Goal: Navigation & Orientation: Understand site structure

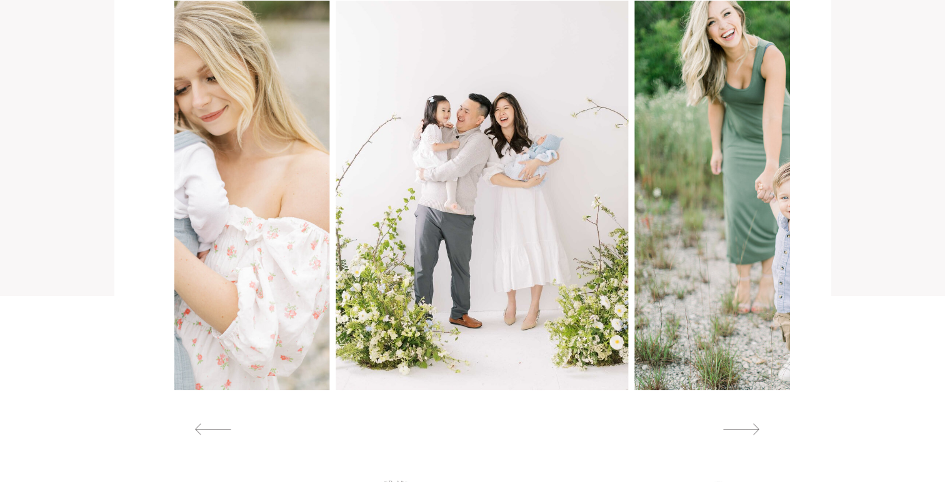
scroll to position [1283, 0]
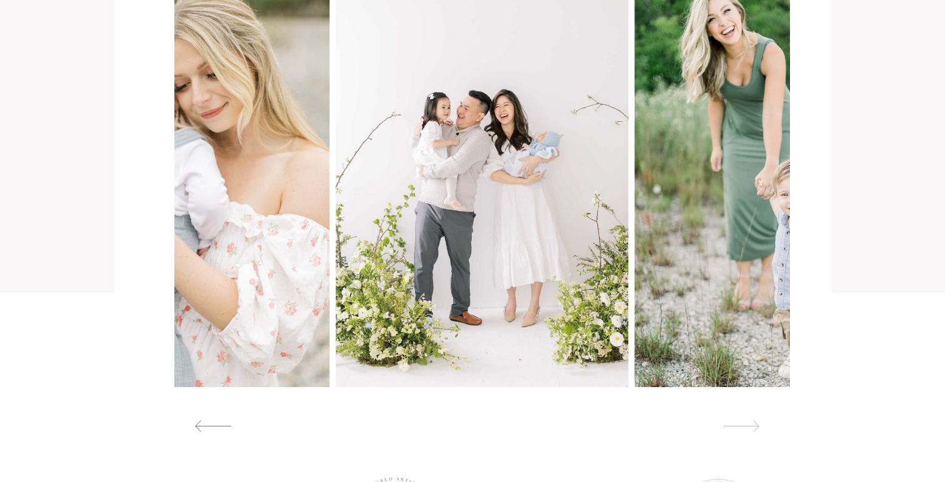
click at [756, 426] on div at bounding box center [740, 426] width 57 height 13
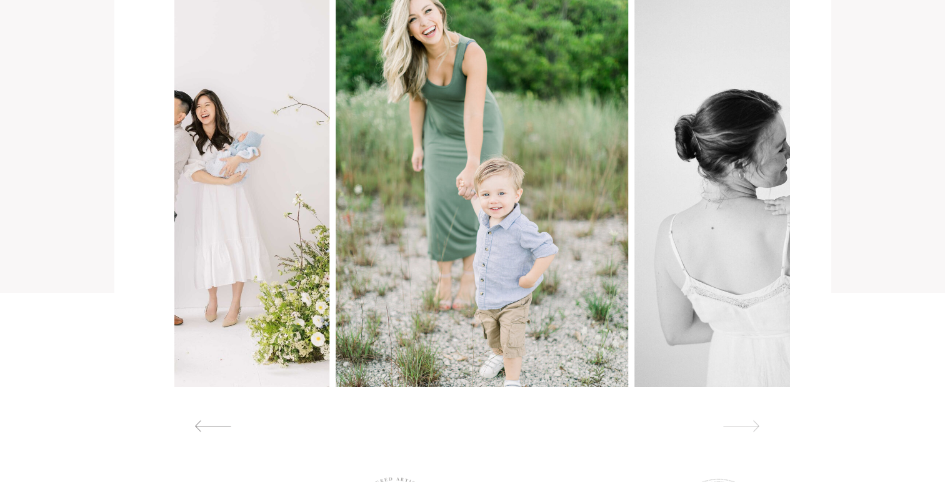
click at [756, 426] on div at bounding box center [740, 426] width 57 height 13
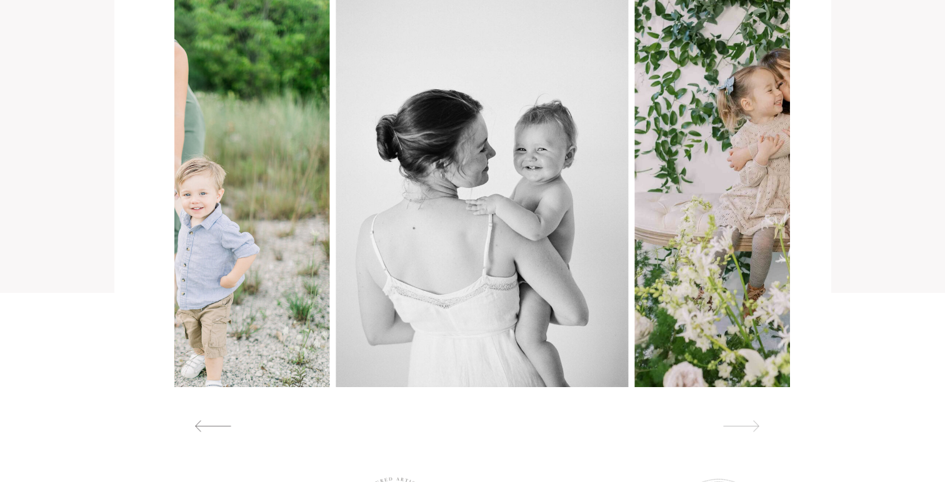
click at [756, 427] on div at bounding box center [740, 426] width 57 height 13
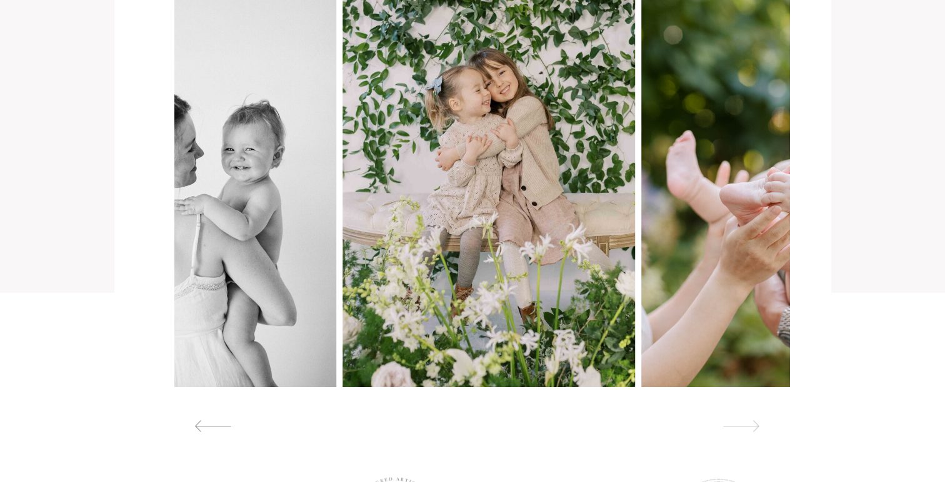
click at [756, 427] on div at bounding box center [740, 426] width 57 height 13
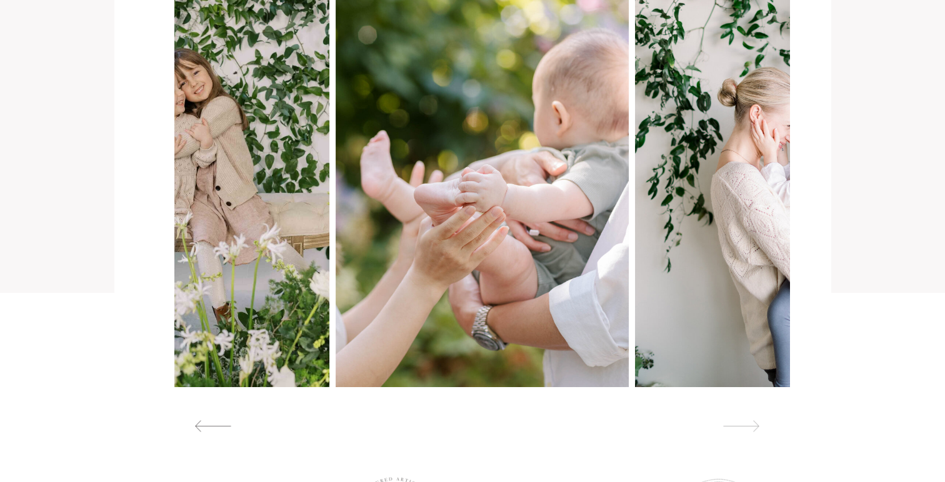
click at [756, 427] on div at bounding box center [740, 426] width 57 height 13
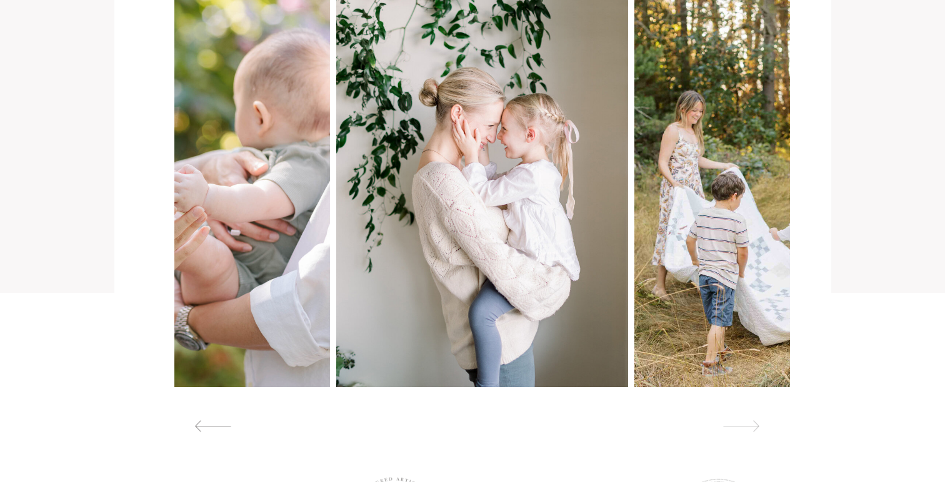
click at [756, 427] on div at bounding box center [740, 426] width 57 height 13
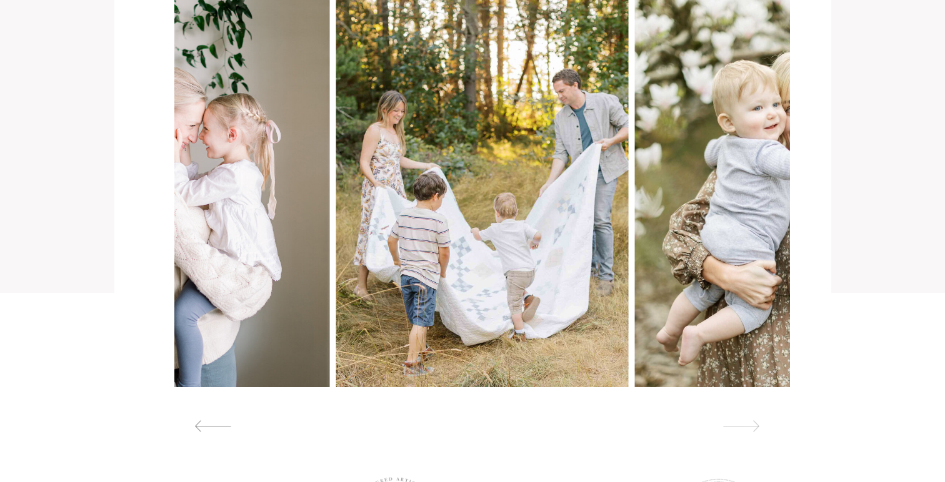
click at [756, 427] on div at bounding box center [740, 426] width 57 height 13
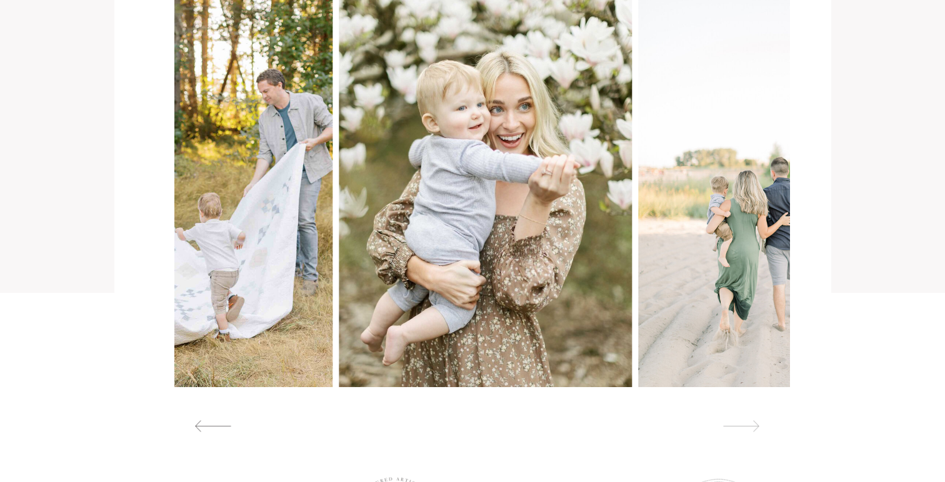
click at [756, 427] on div at bounding box center [740, 426] width 57 height 13
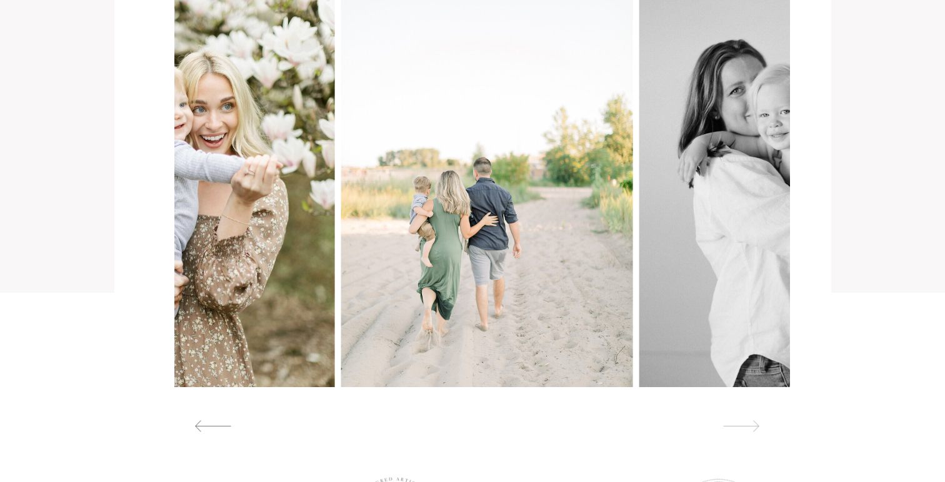
click at [756, 427] on div at bounding box center [740, 426] width 57 height 13
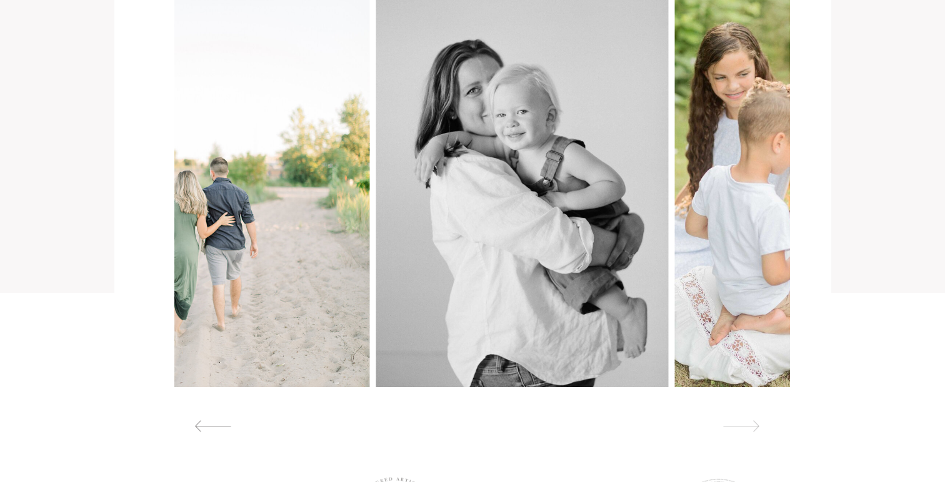
click at [756, 427] on div at bounding box center [740, 426] width 57 height 13
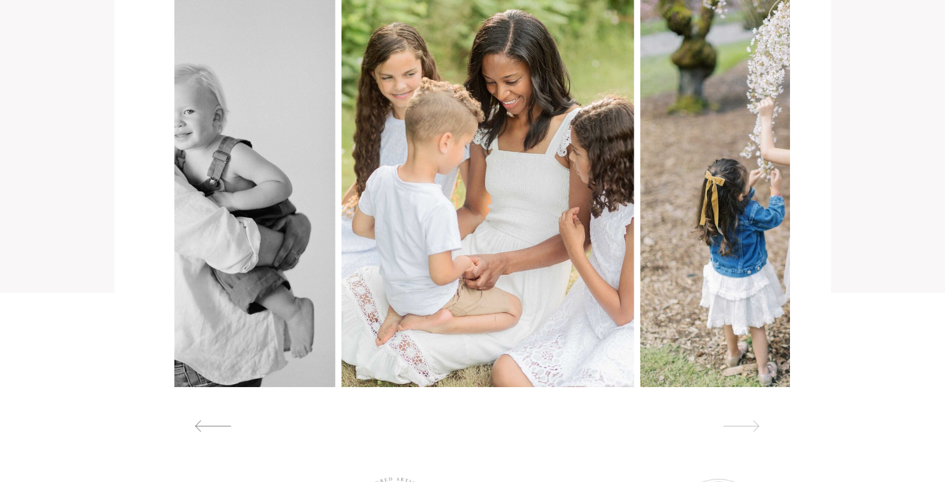
click at [756, 427] on div at bounding box center [740, 426] width 57 height 13
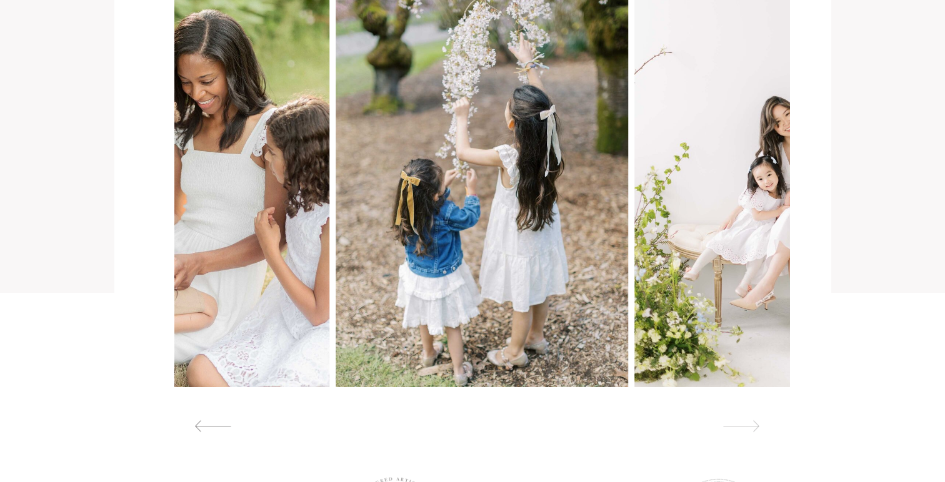
click at [756, 427] on div at bounding box center [740, 426] width 57 height 13
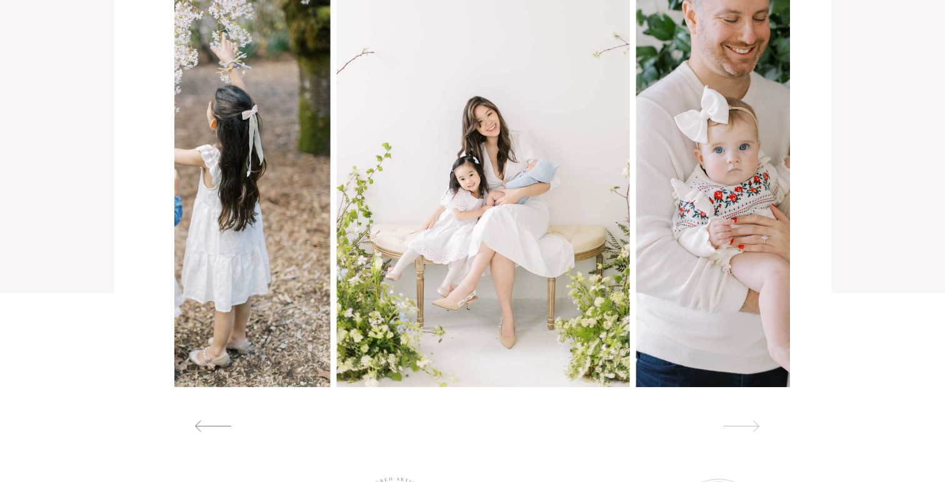
click at [756, 427] on div at bounding box center [740, 426] width 57 height 13
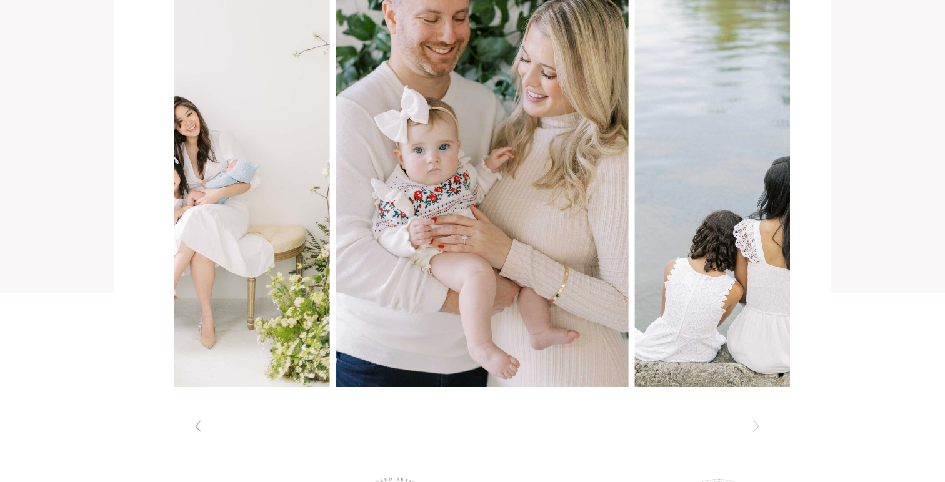
click at [756, 427] on div at bounding box center [740, 426] width 57 height 13
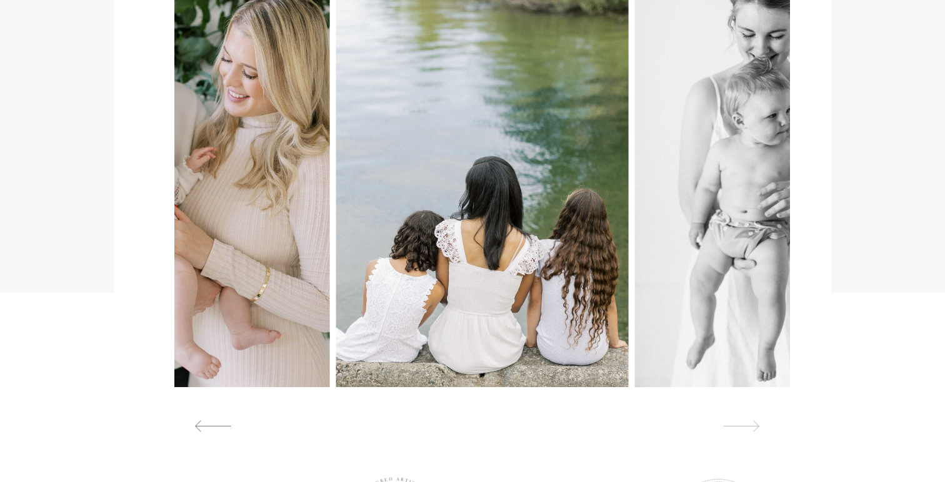
click at [756, 427] on div at bounding box center [740, 426] width 57 height 13
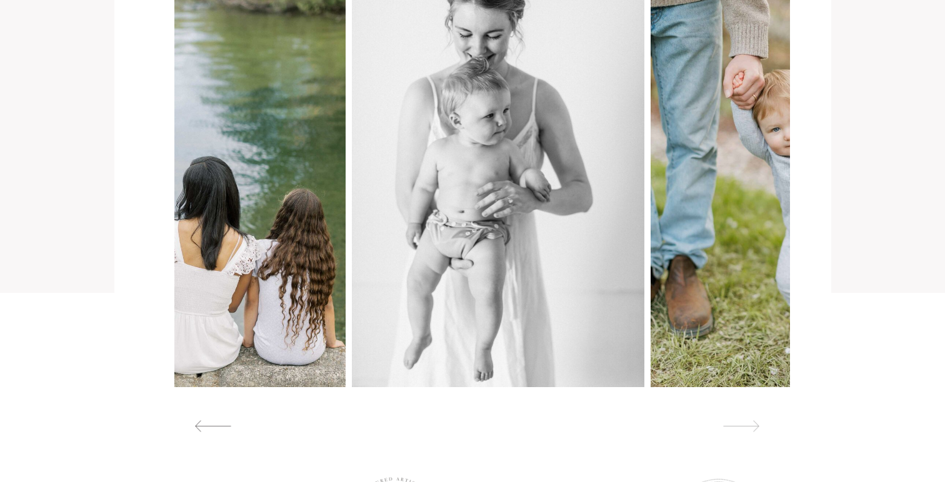
click at [756, 427] on div at bounding box center [740, 426] width 57 height 13
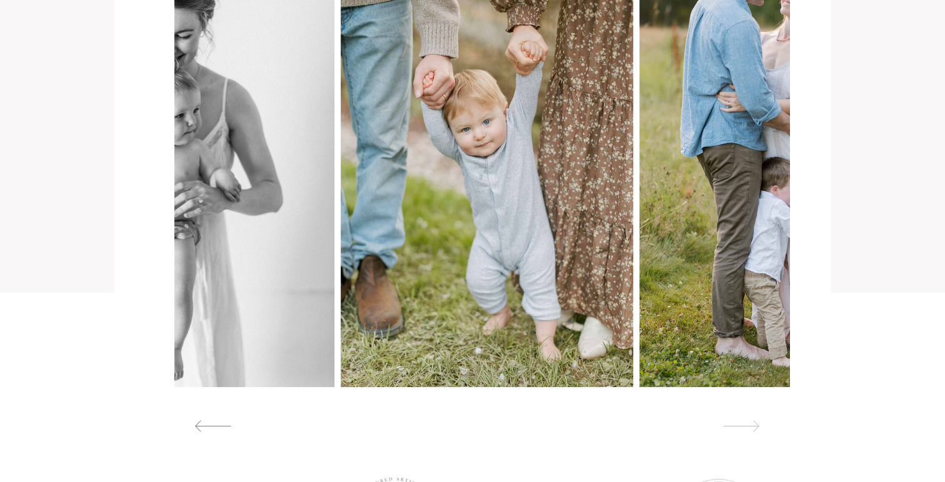
click at [756, 427] on div at bounding box center [740, 426] width 57 height 13
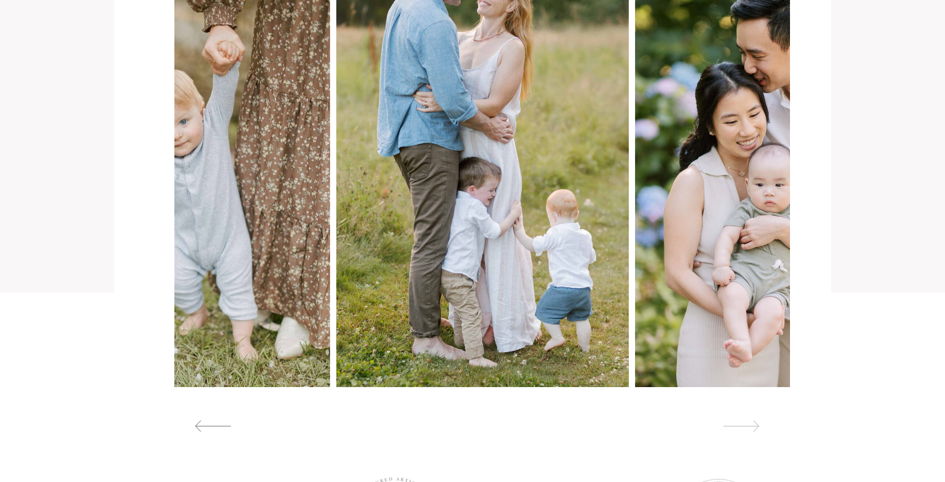
click at [756, 427] on div at bounding box center [740, 426] width 57 height 13
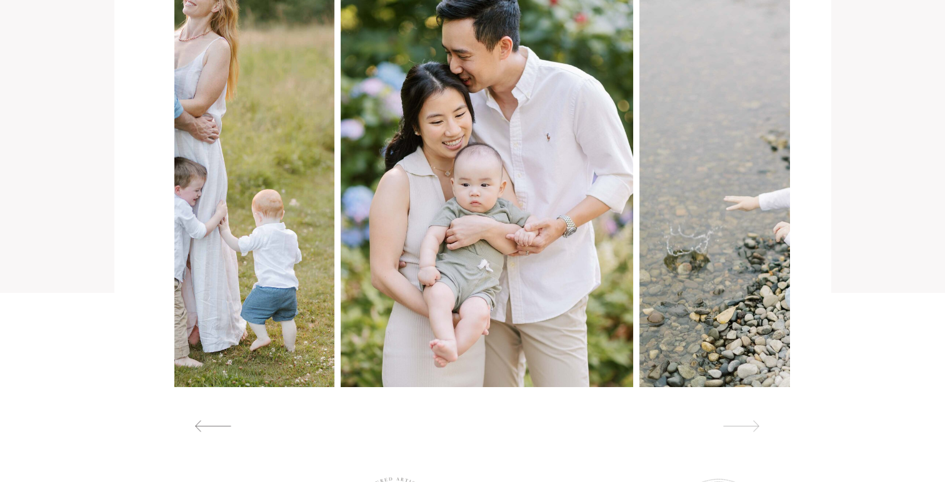
click at [756, 427] on div at bounding box center [740, 426] width 57 height 13
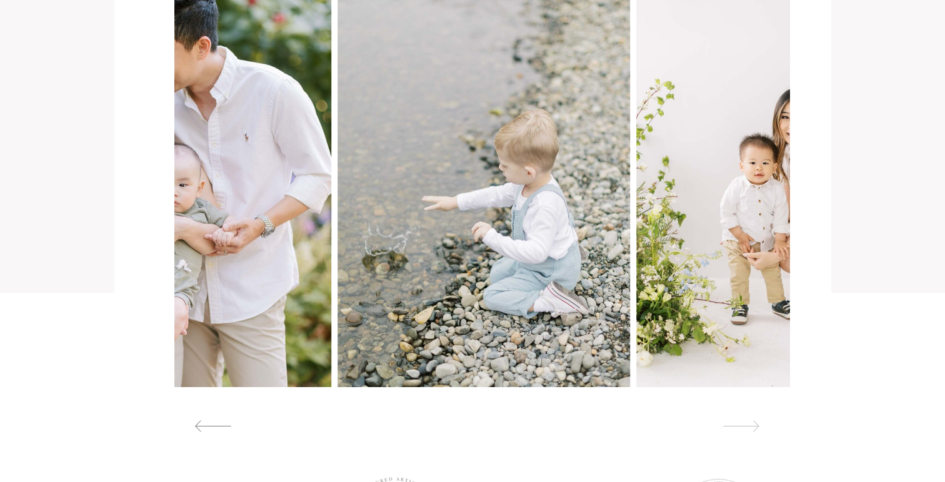
click at [756, 427] on div at bounding box center [740, 426] width 57 height 13
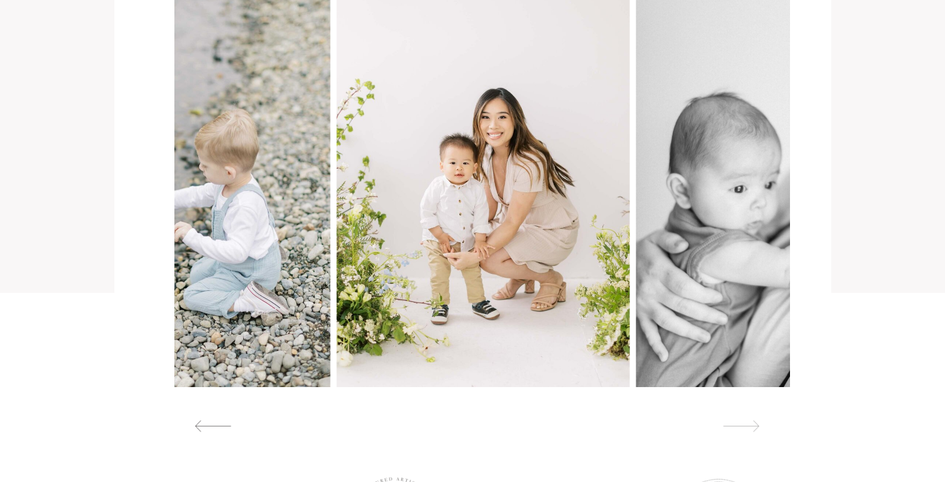
click at [756, 427] on div at bounding box center [740, 426] width 57 height 13
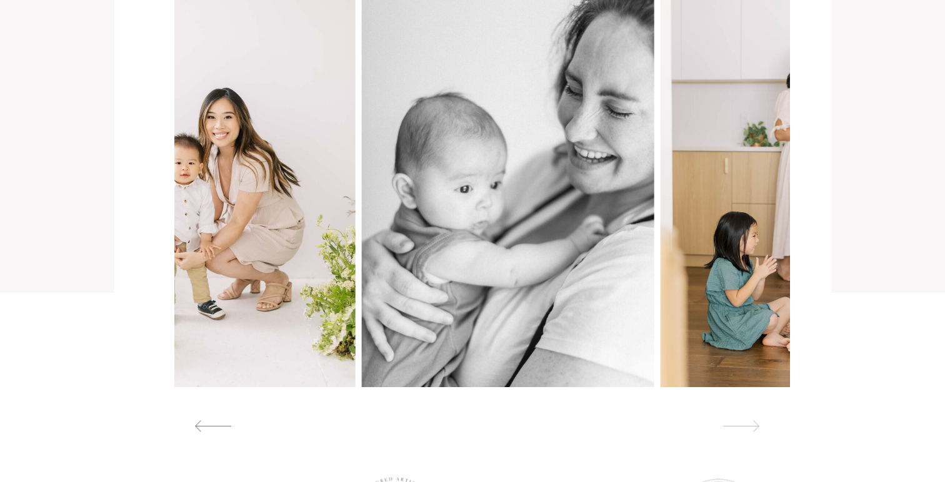
click at [756, 427] on div at bounding box center [740, 426] width 57 height 13
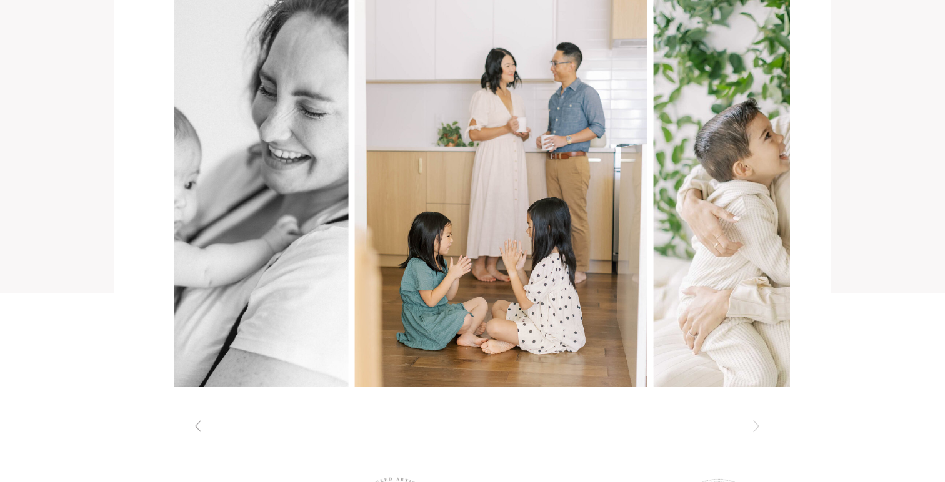
click at [756, 427] on div at bounding box center [740, 426] width 57 height 13
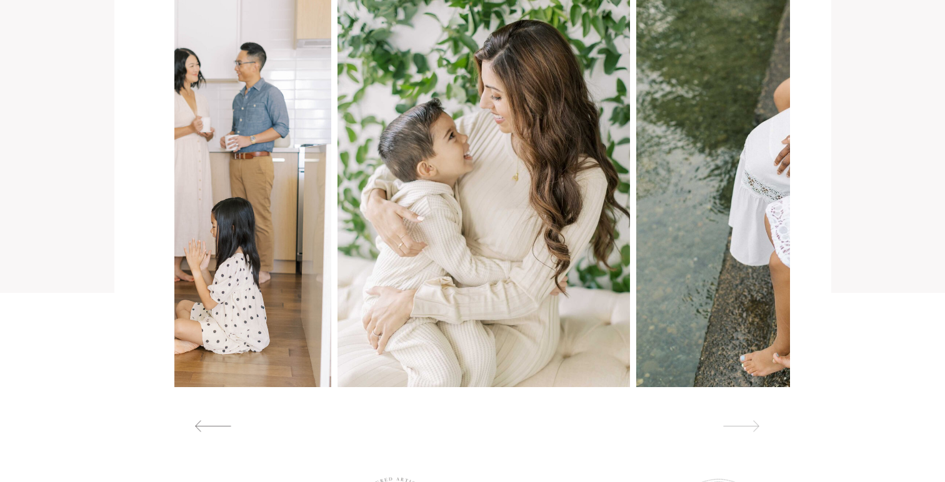
click at [756, 427] on div at bounding box center [740, 426] width 57 height 13
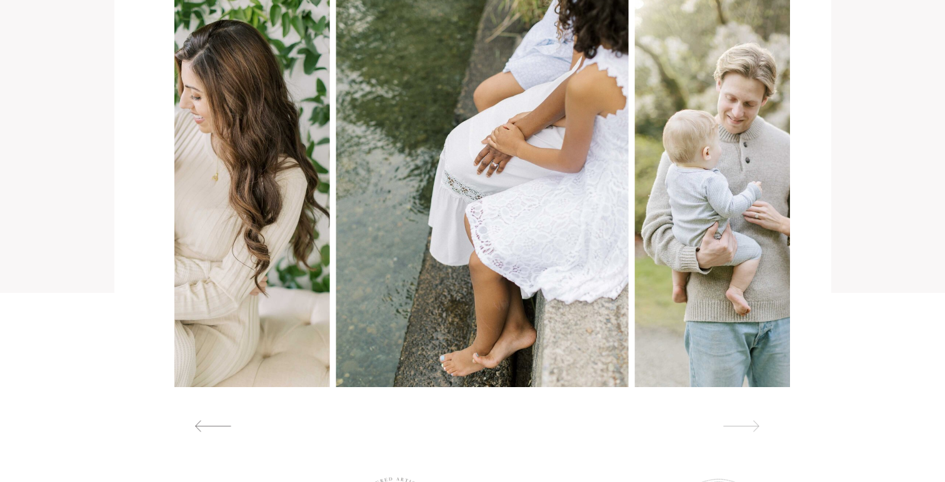
click at [756, 427] on div at bounding box center [740, 426] width 57 height 13
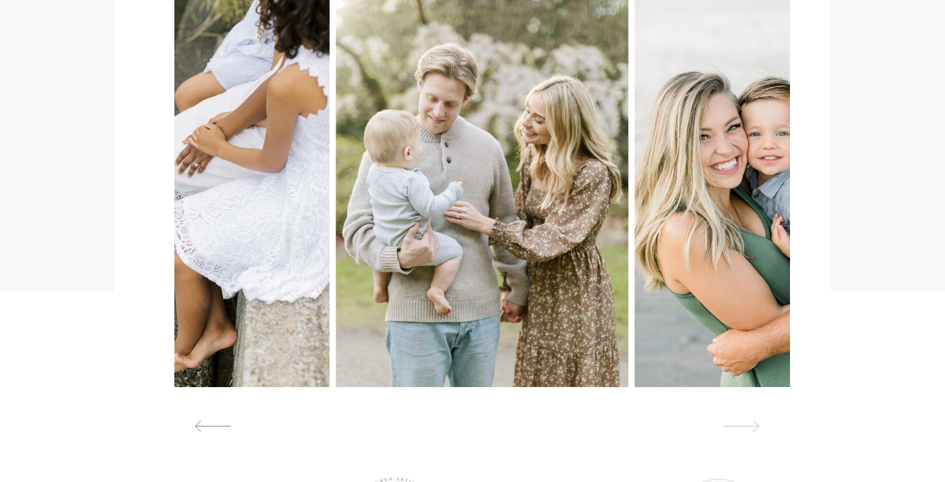
click at [756, 427] on div at bounding box center [740, 426] width 57 height 13
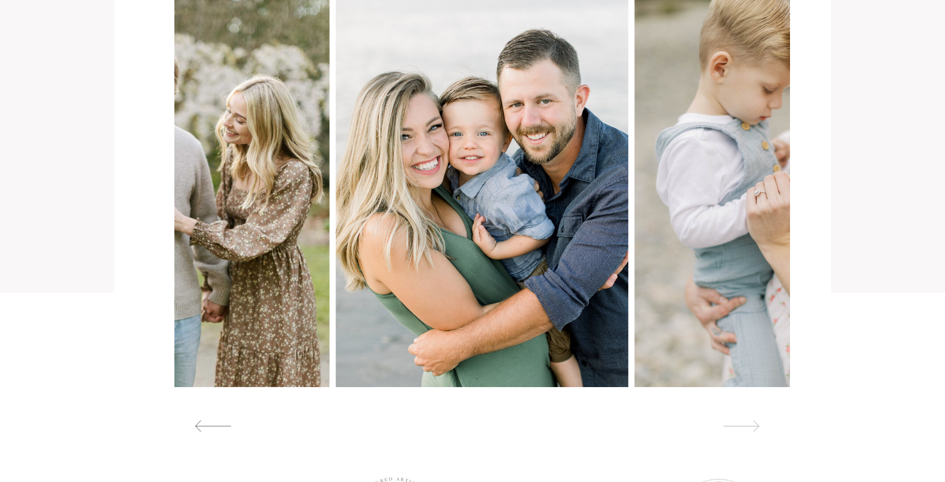
click at [756, 427] on div at bounding box center [740, 426] width 57 height 13
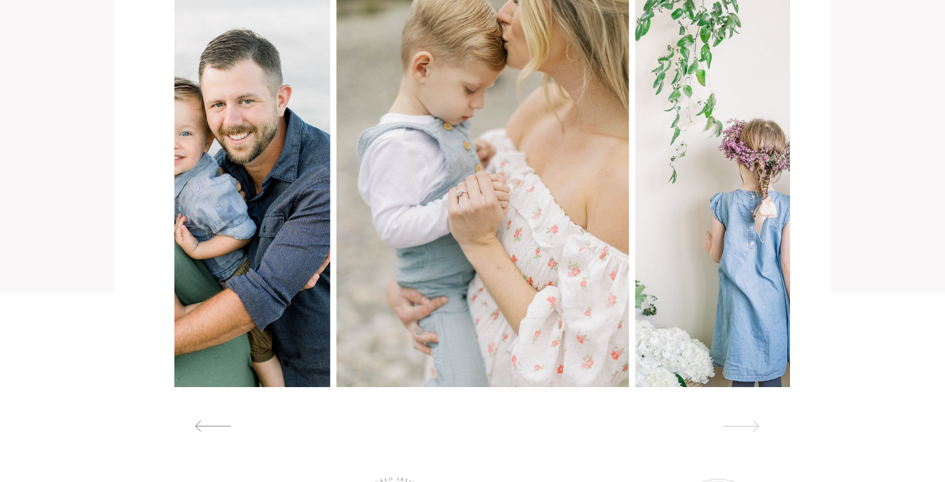
click at [756, 427] on div at bounding box center [740, 426] width 57 height 13
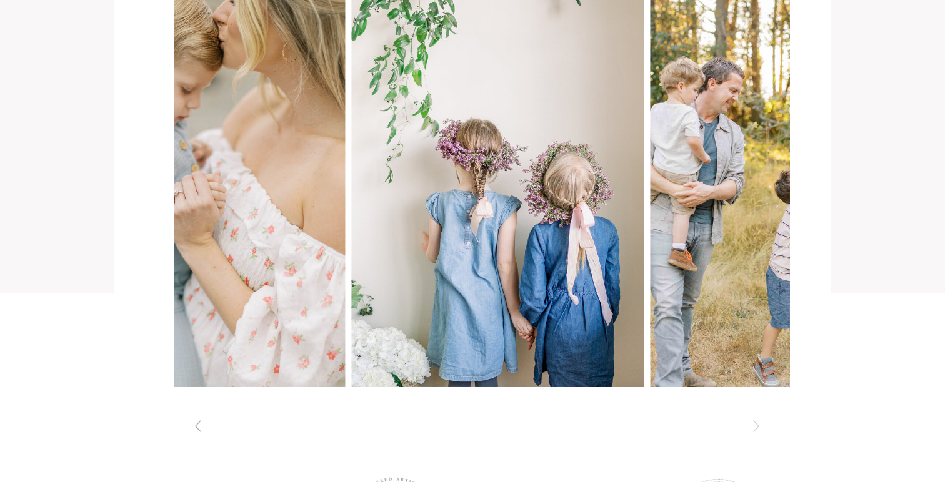
click at [756, 427] on div at bounding box center [740, 426] width 57 height 13
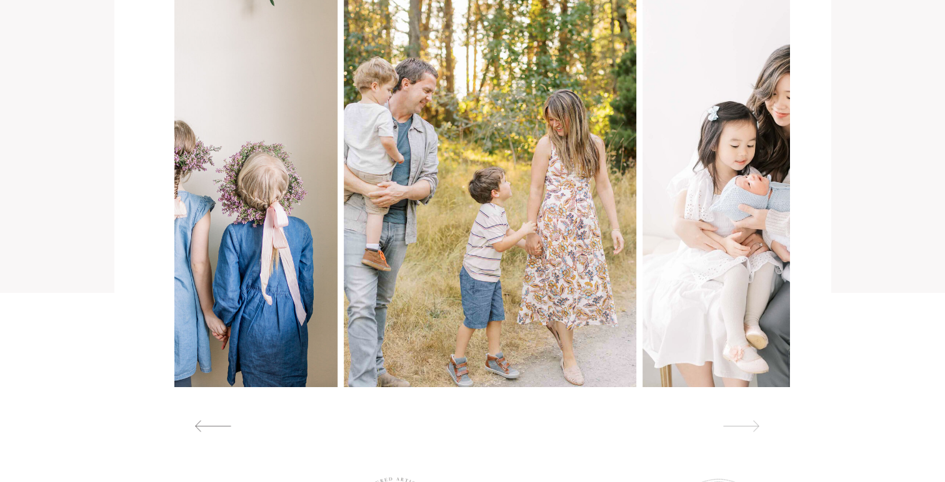
click at [756, 427] on div at bounding box center [740, 426] width 57 height 13
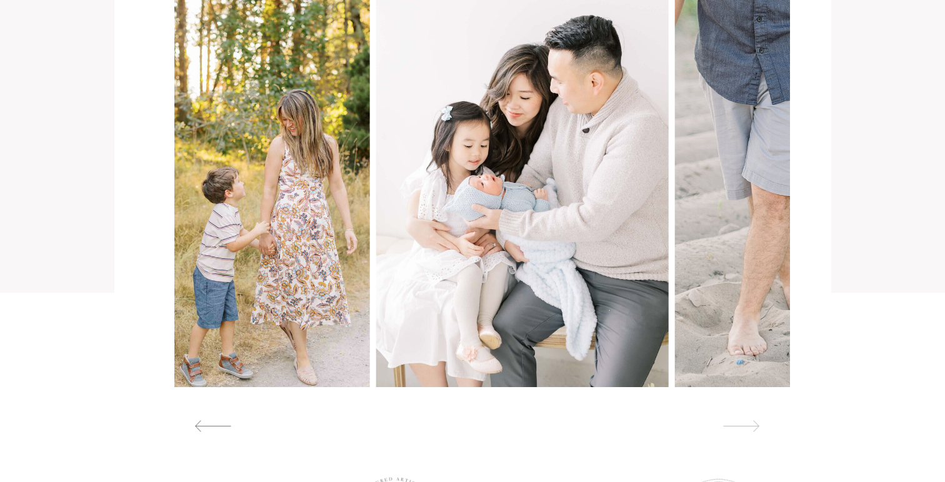
click at [756, 427] on div at bounding box center [740, 426] width 57 height 13
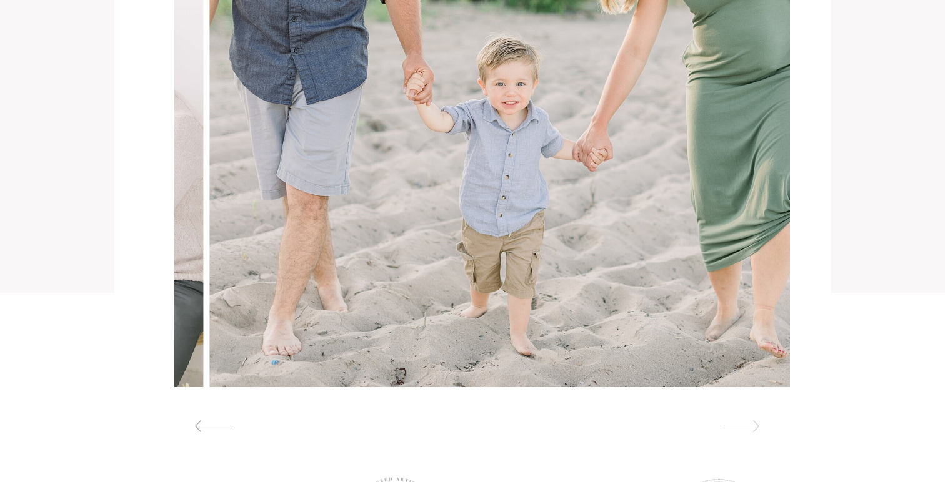
click at [756, 427] on div at bounding box center [740, 426] width 57 height 13
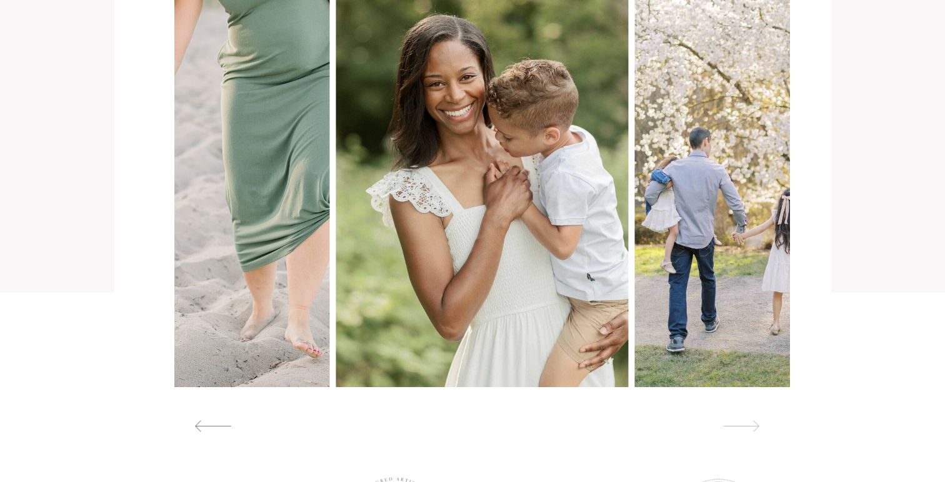
click at [756, 427] on div at bounding box center [740, 426] width 57 height 13
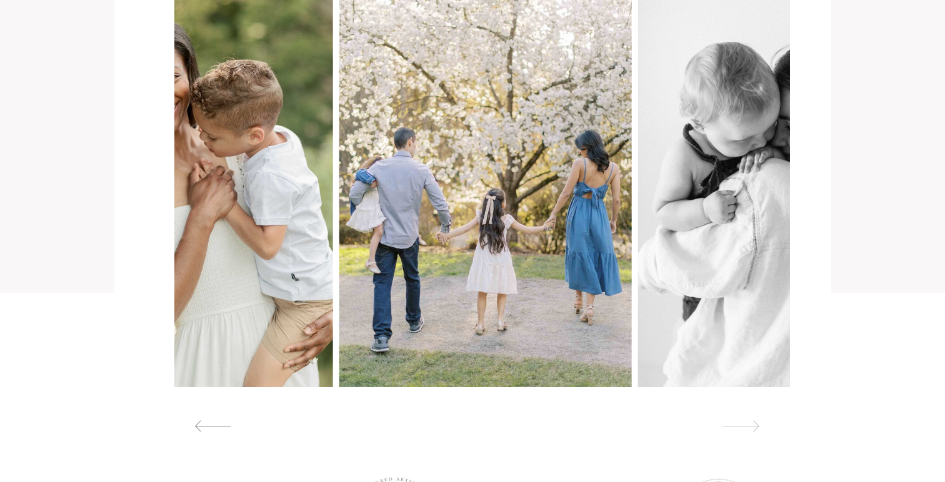
click at [756, 427] on div at bounding box center [740, 426] width 57 height 13
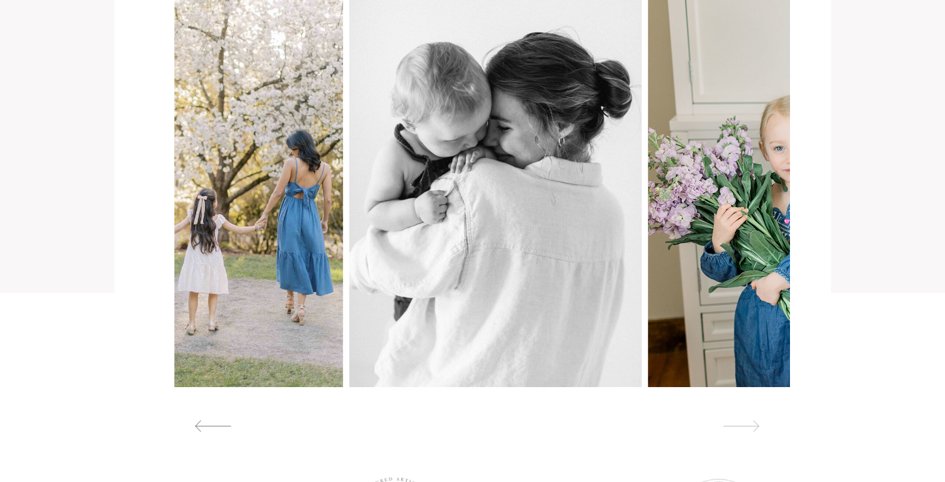
click at [756, 427] on div at bounding box center [740, 426] width 57 height 13
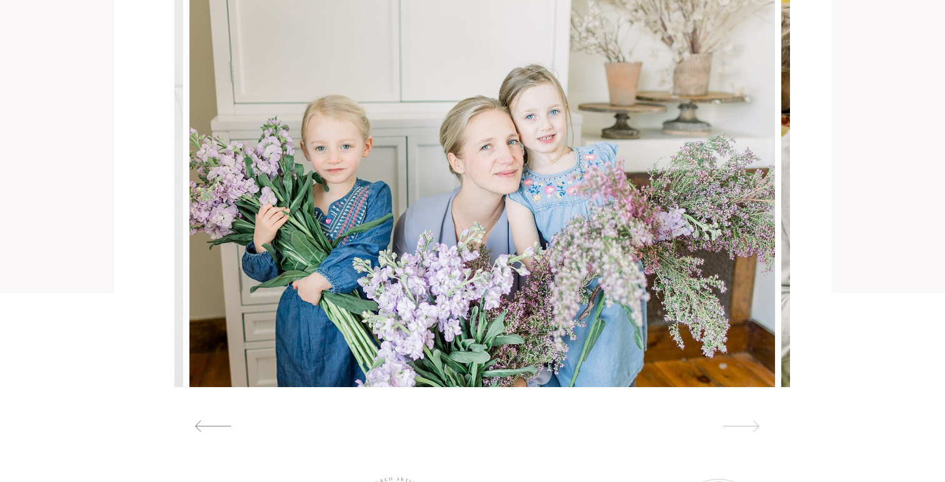
click at [756, 427] on div at bounding box center [740, 426] width 57 height 13
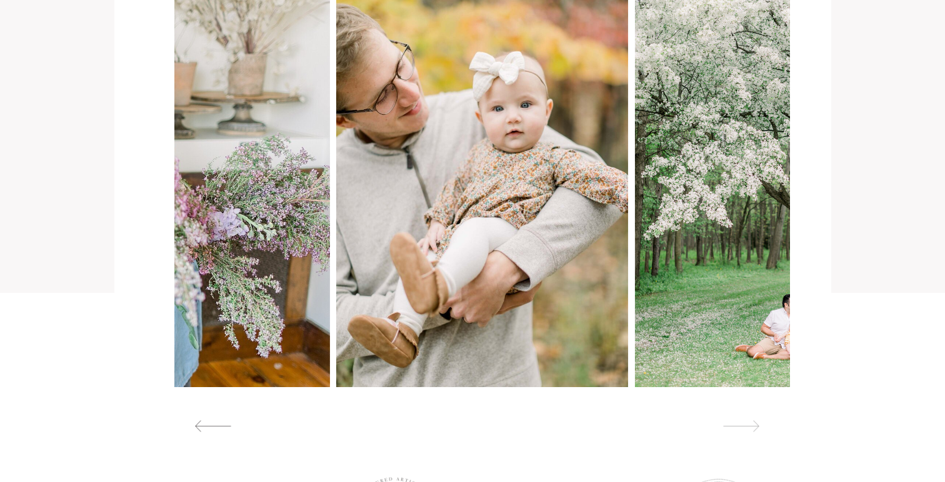
click at [756, 427] on div at bounding box center [740, 426] width 57 height 13
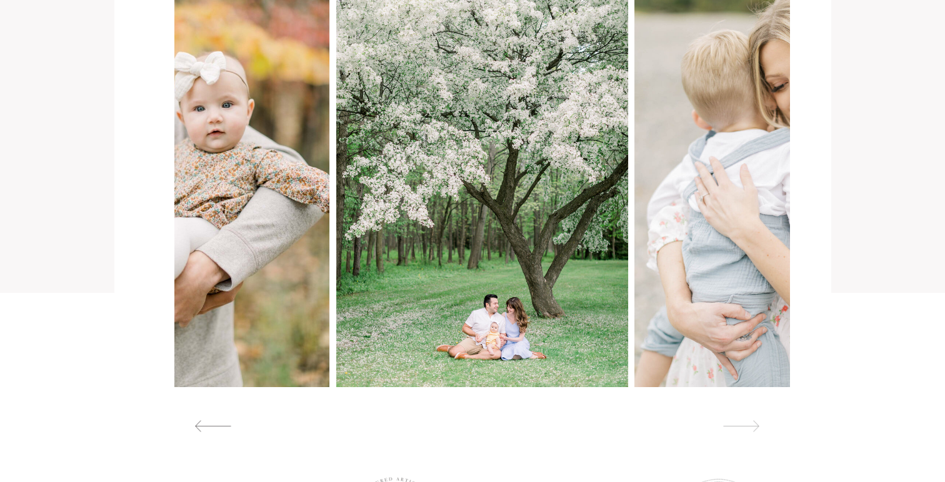
click at [756, 427] on div at bounding box center [740, 426] width 57 height 13
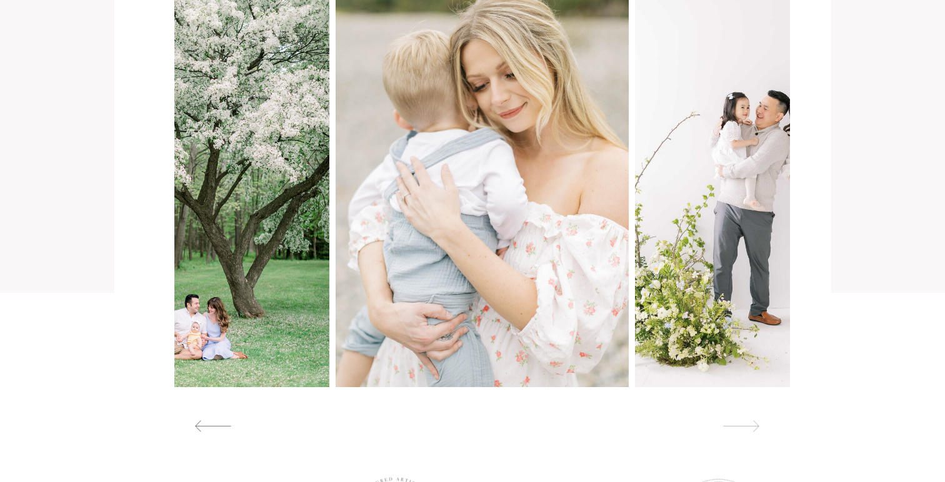
click at [756, 427] on div at bounding box center [740, 426] width 57 height 13
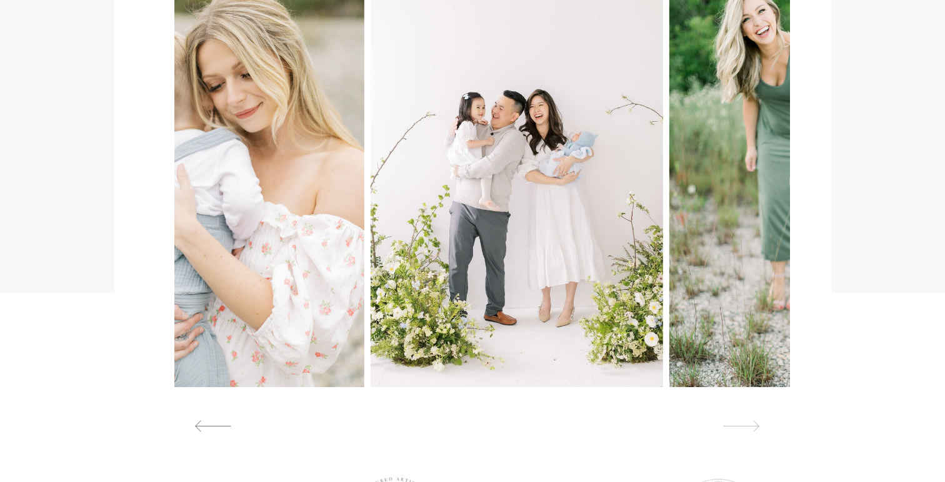
click at [756, 427] on div at bounding box center [740, 426] width 57 height 13
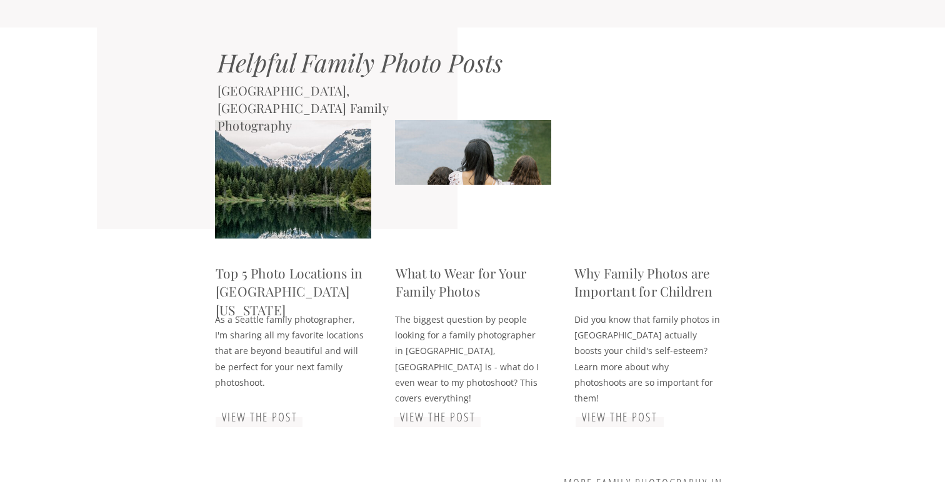
scroll to position [1904, 0]
